Goal: Browse casually: Explore the website without a specific task or goal

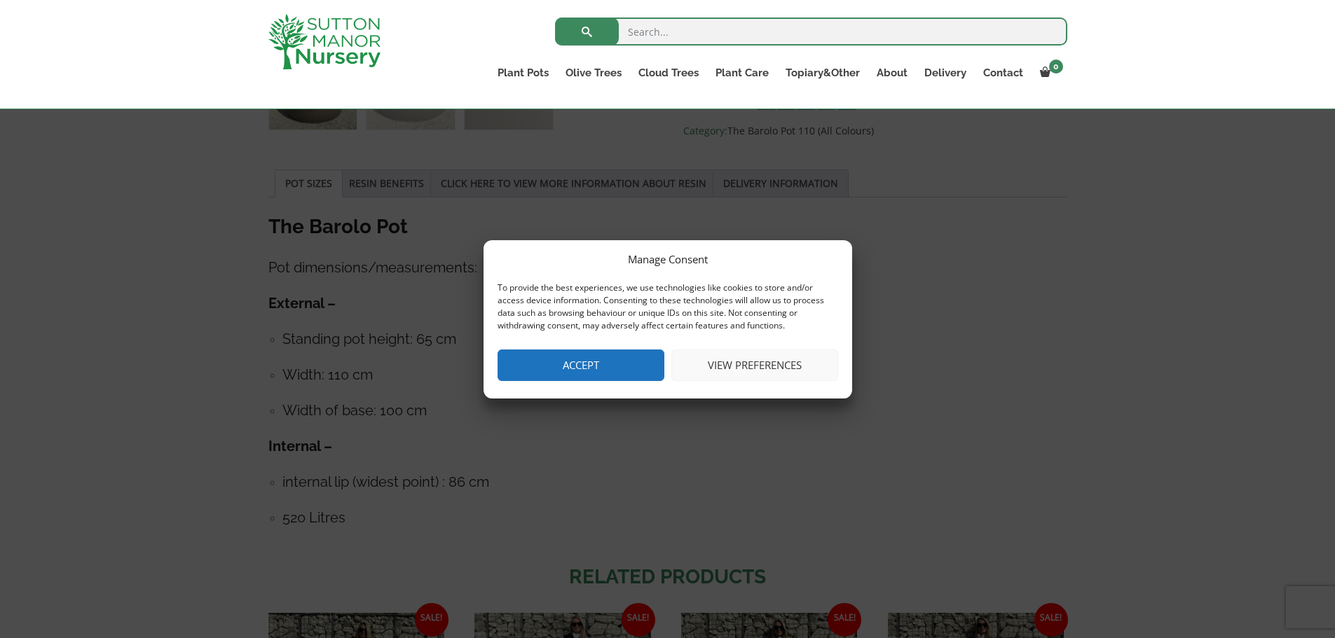
scroll to position [679, 0]
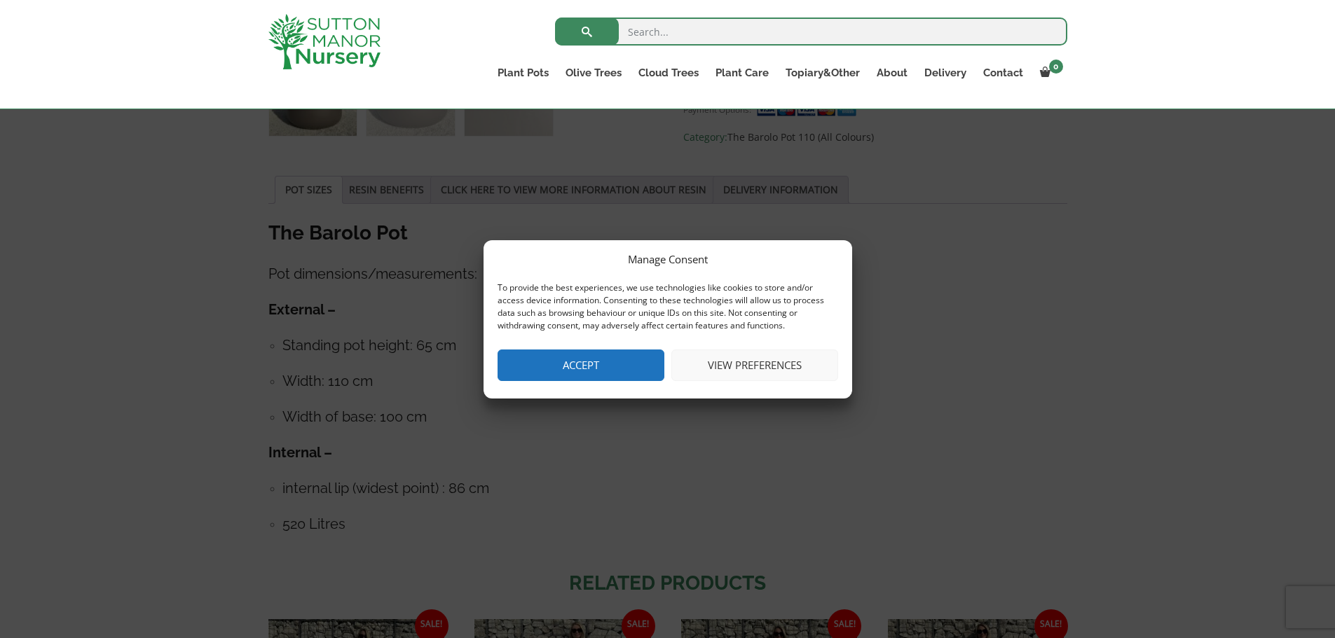
drag, startPoint x: 626, startPoint y: 429, endPoint x: 614, endPoint y: 391, distance: 39.7
click at [626, 429] on div "Manage Consent To provide the best experiences, we use technologies like cookie…" at bounding box center [667, 319] width 1335 height 638
click at [736, 366] on button "View preferences" at bounding box center [754, 366] width 167 height 32
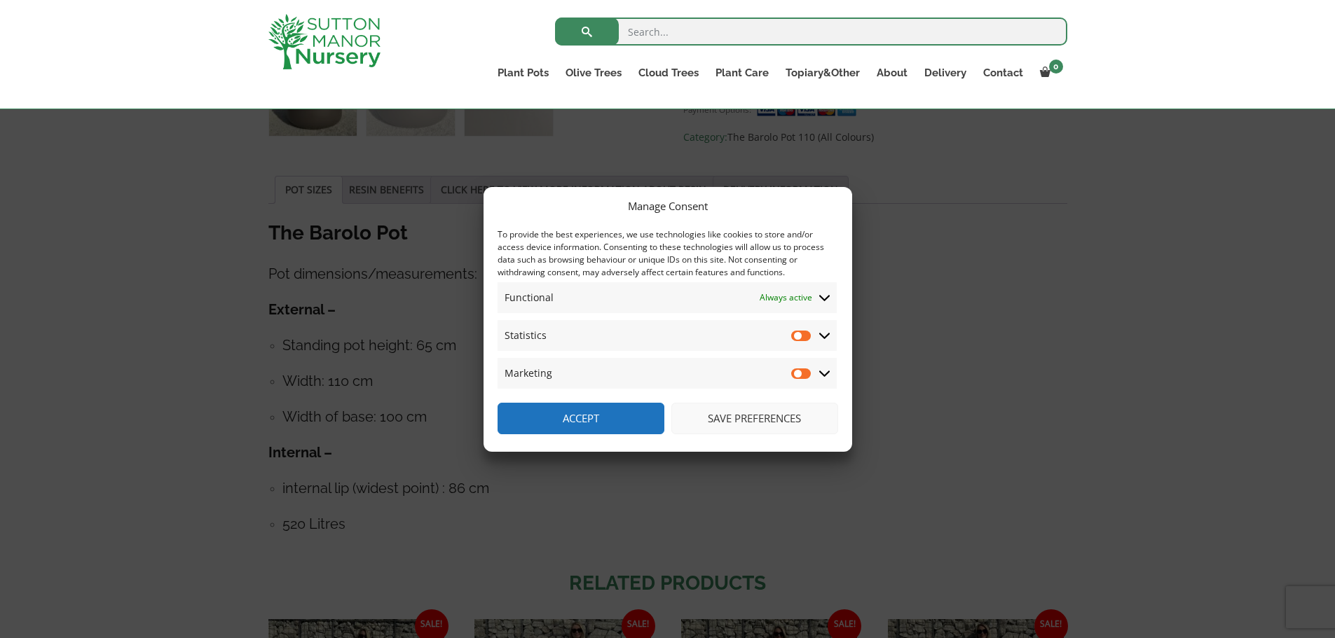
click at [608, 422] on button "Accept" at bounding box center [580, 419] width 167 height 32
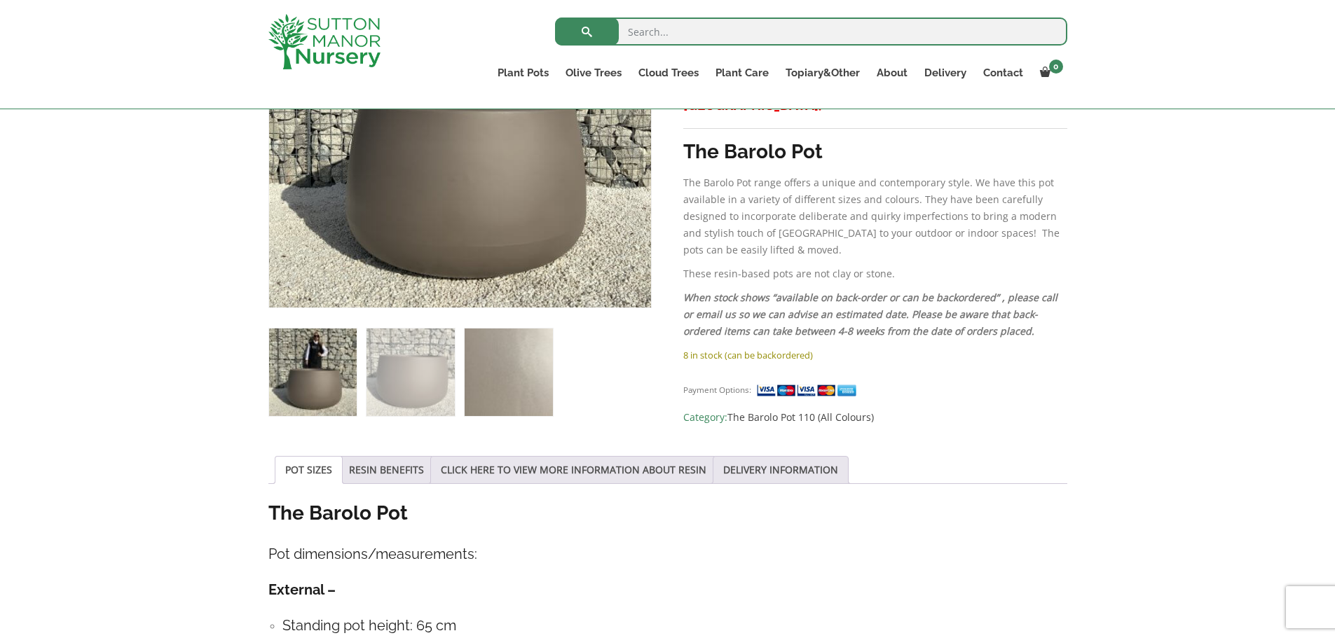
click at [488, 368] on img at bounding box center [509, 373] width 88 height 88
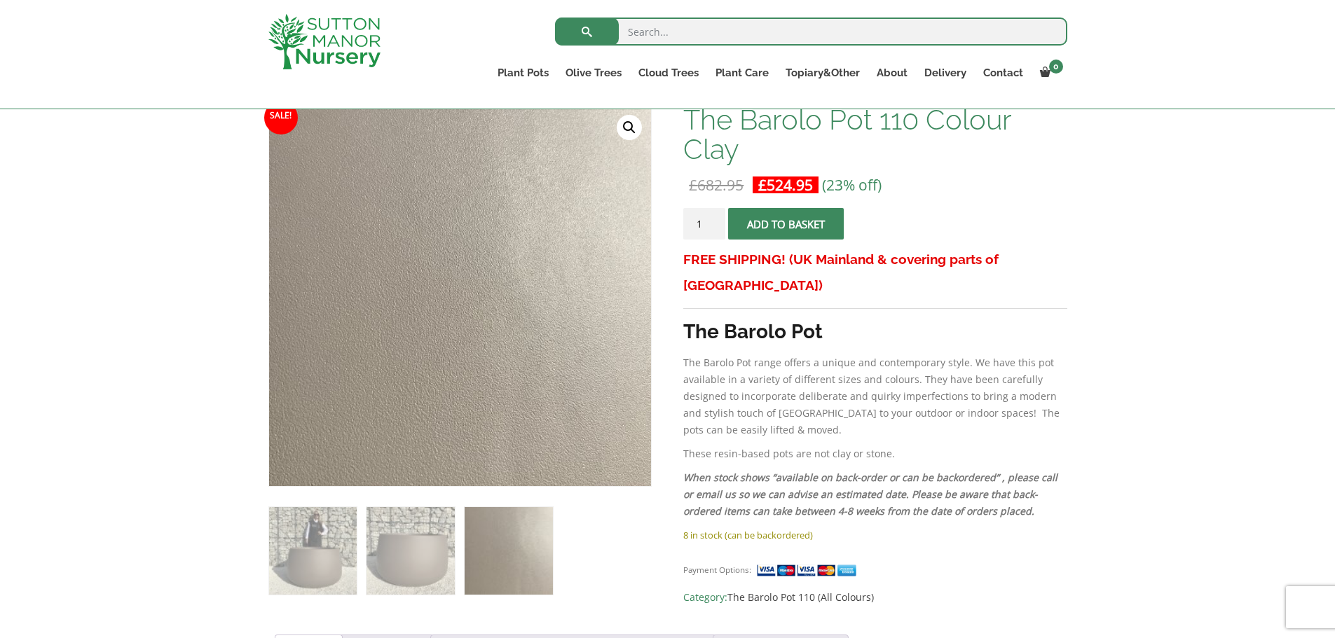
scroll to position [188, 0]
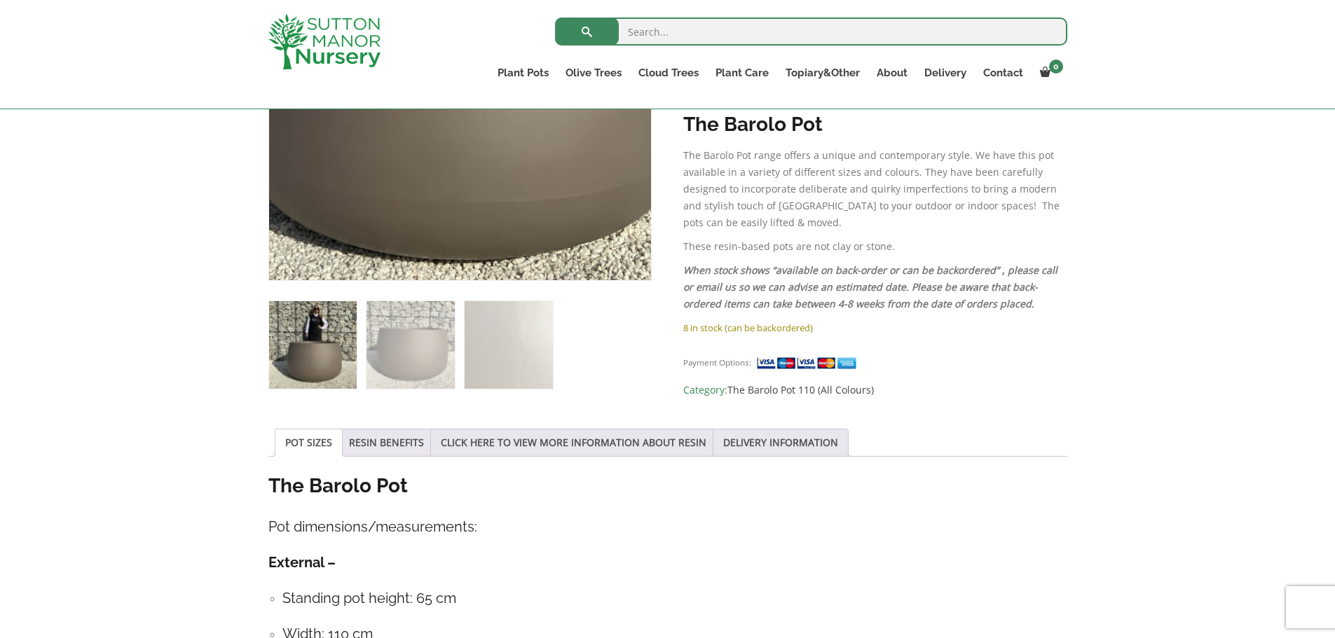
scroll to position [420, 0]
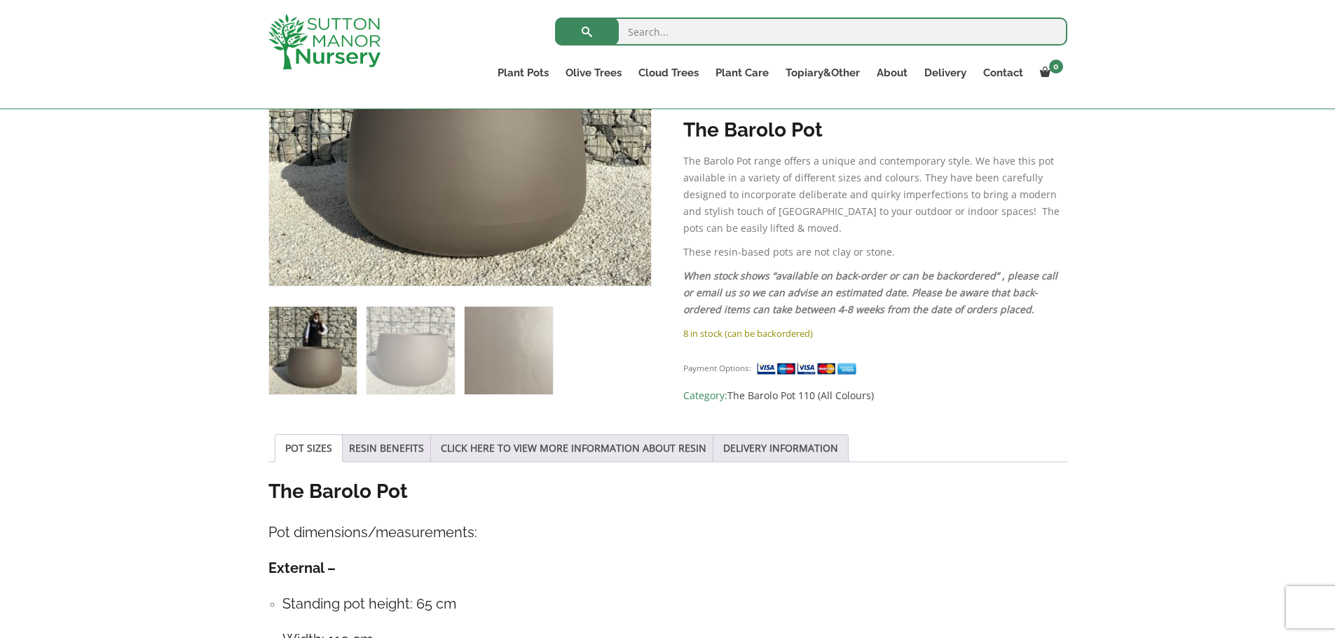
click at [483, 357] on img at bounding box center [509, 351] width 88 height 88
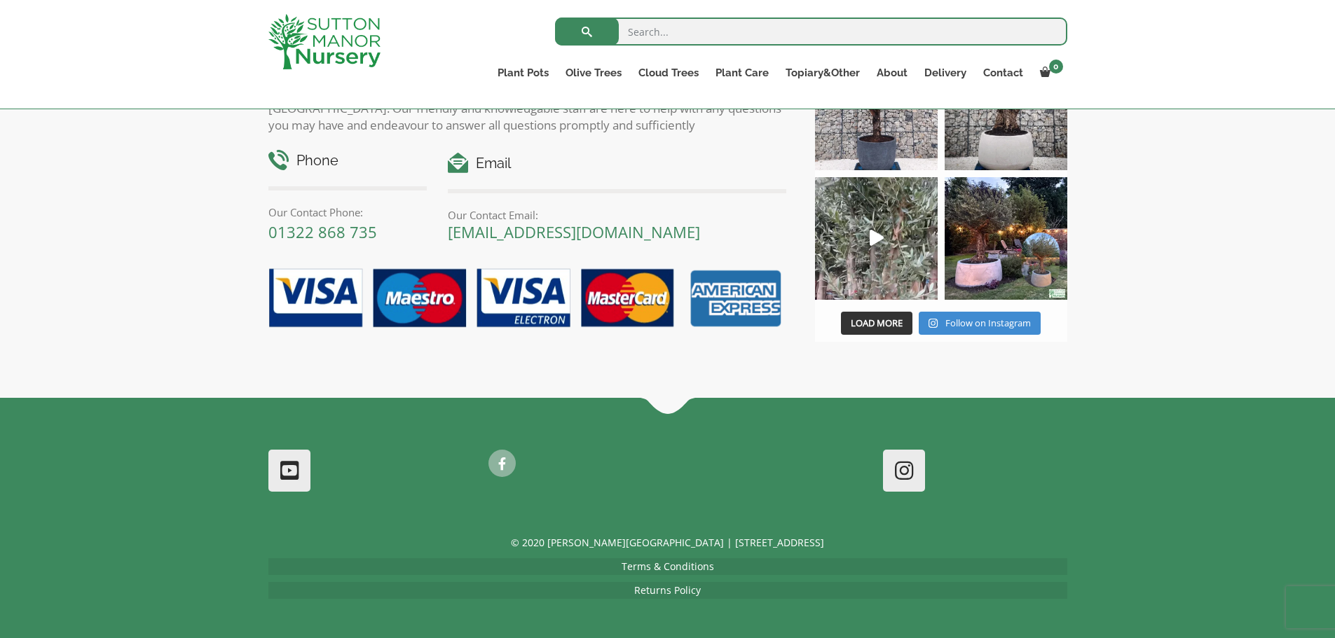
scroll to position [1700, 0]
